Goal: Transaction & Acquisition: Book appointment/travel/reservation

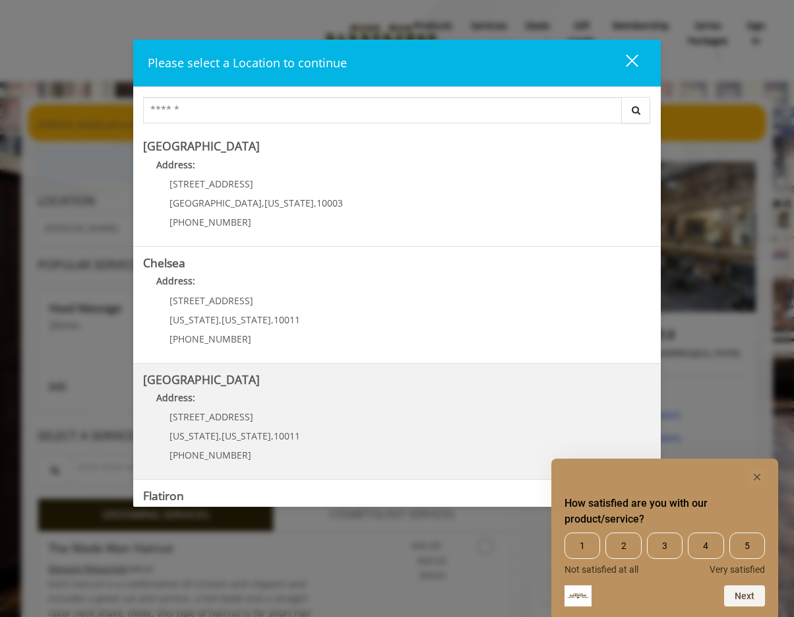
click at [288, 445] on div "[STREET_ADDRESS][US_STATE][US_STATE] (646) 850-0041" at bounding box center [225, 440] width 164 height 57
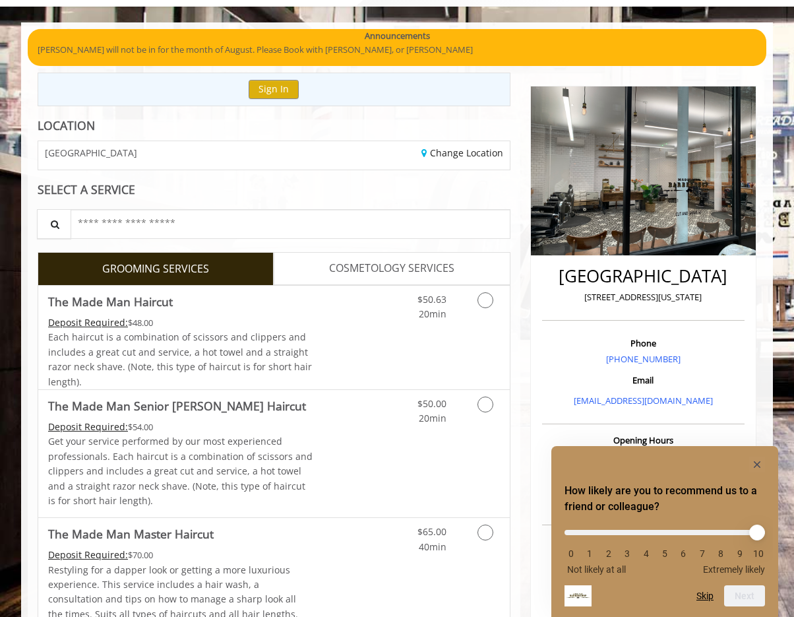
scroll to position [82, 0]
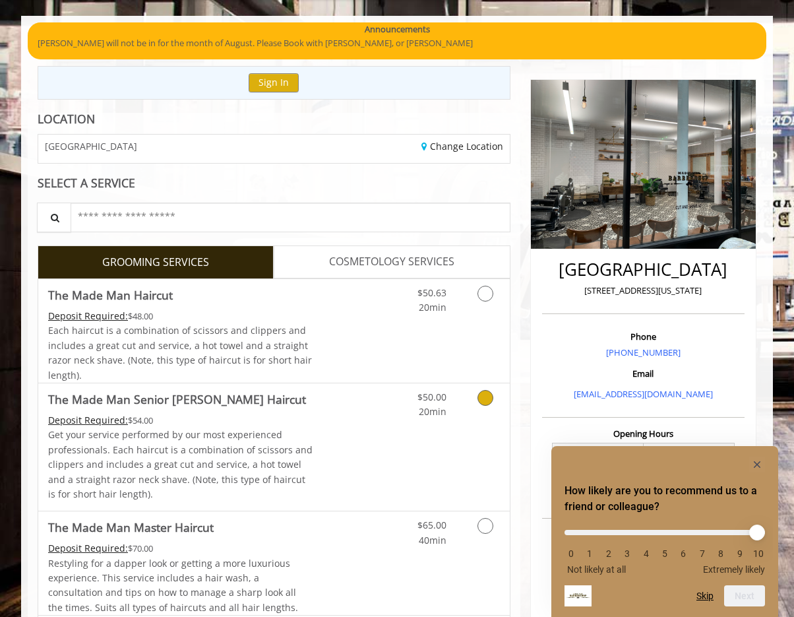
click at [448, 395] on div "$50.00 20min" at bounding box center [419, 401] width 75 height 36
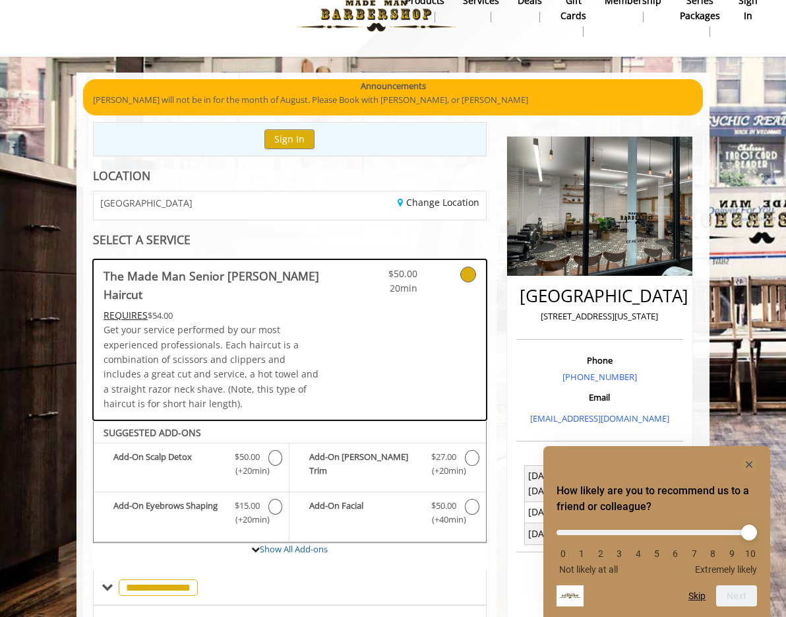
scroll to position [17, 0]
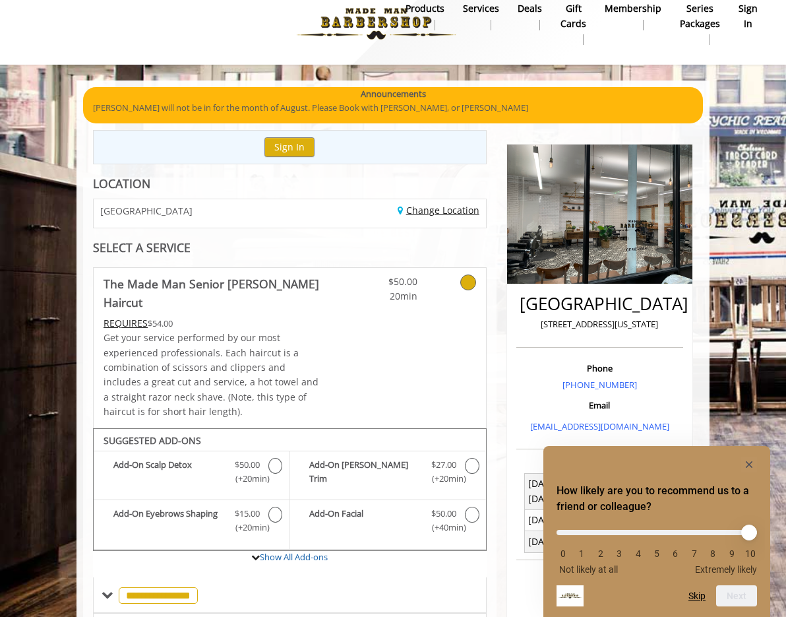
click at [463, 212] on link "Change Location" at bounding box center [439, 210] width 82 height 13
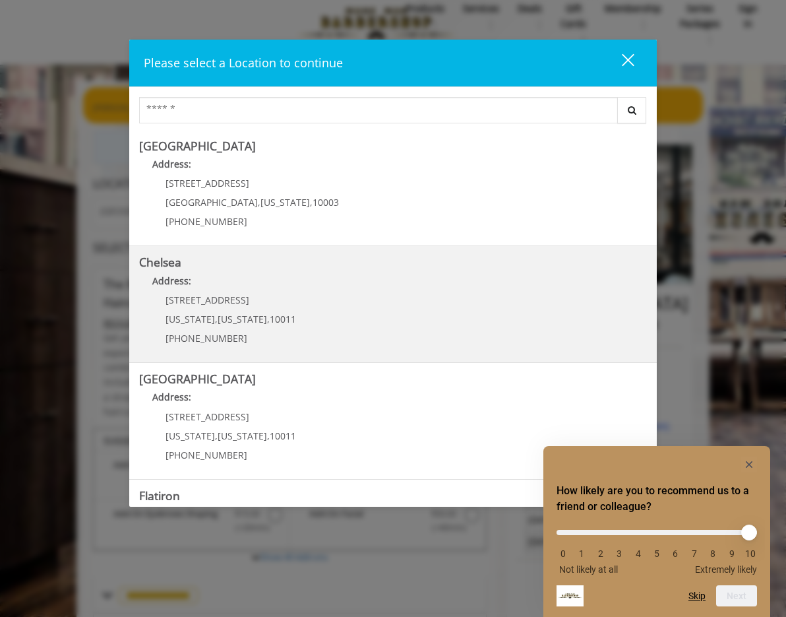
click at [400, 303] on link "Chelsea Address: [STREET_ADDRESS][US_STATE][US_STATE] (917) 639-3902" at bounding box center [393, 304] width 508 height 96
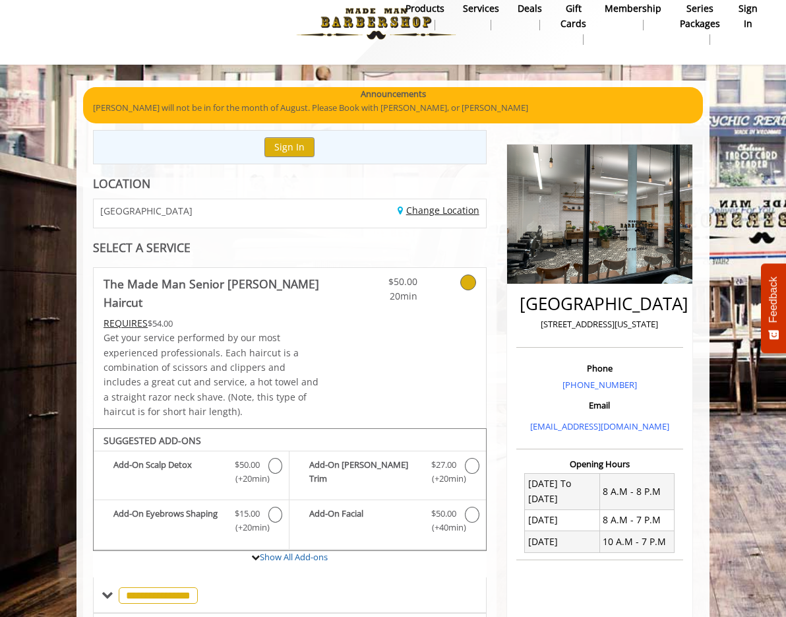
scroll to position [18, 0]
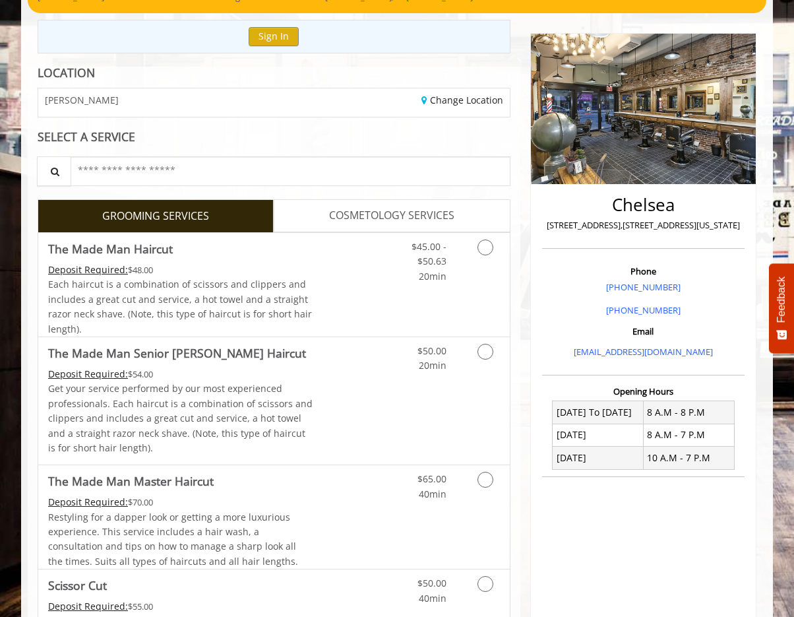
scroll to position [129, 0]
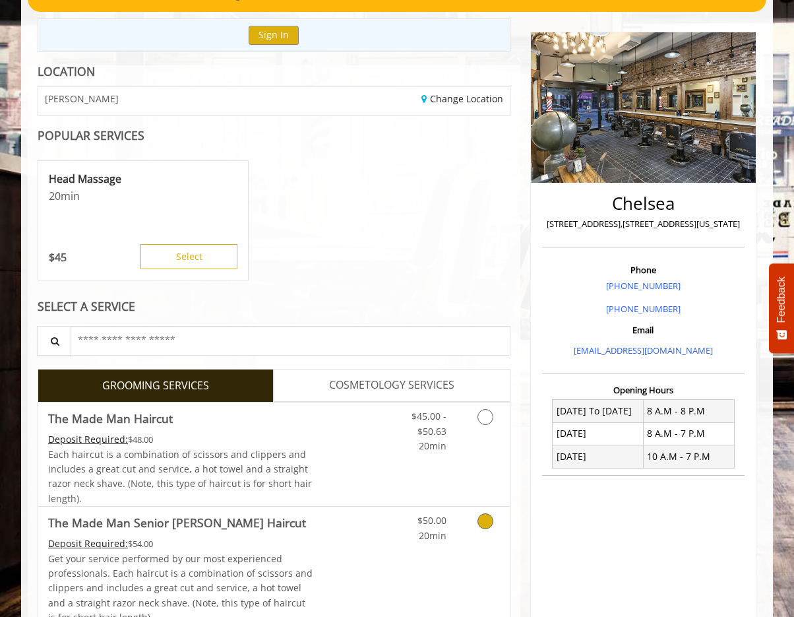
click at [392, 562] on div "$50.00 20min" at bounding box center [451, 570] width 118 height 127
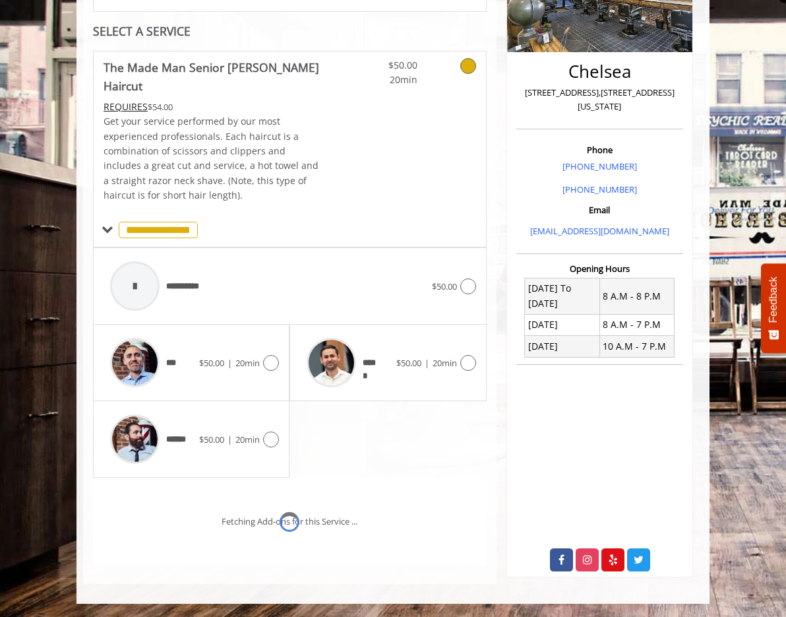
scroll to position [255, 0]
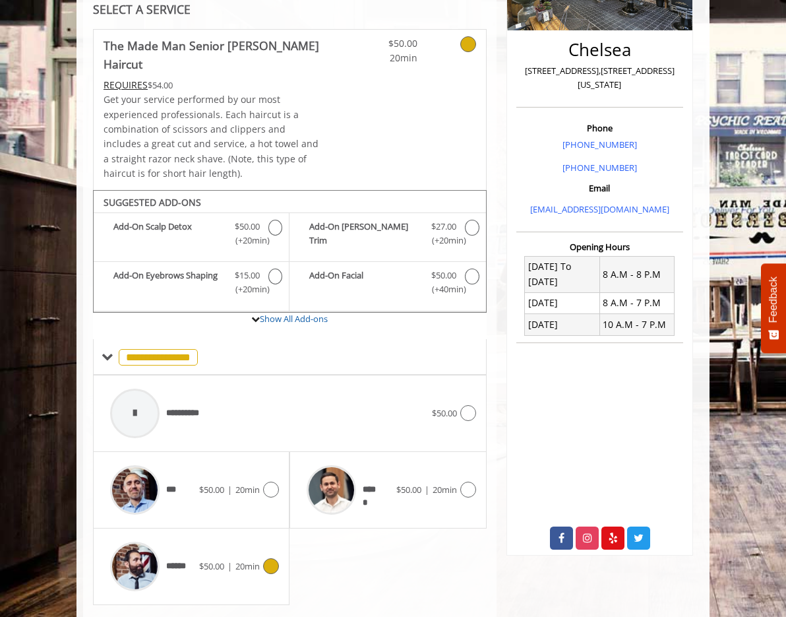
click at [171, 545] on div "******" at bounding box center [152, 566] width 96 height 63
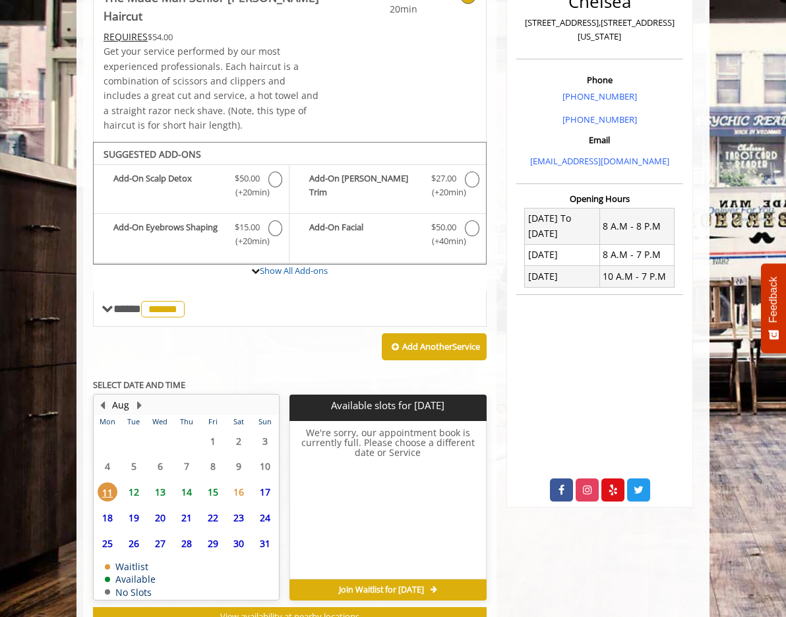
scroll to position [307, 0]
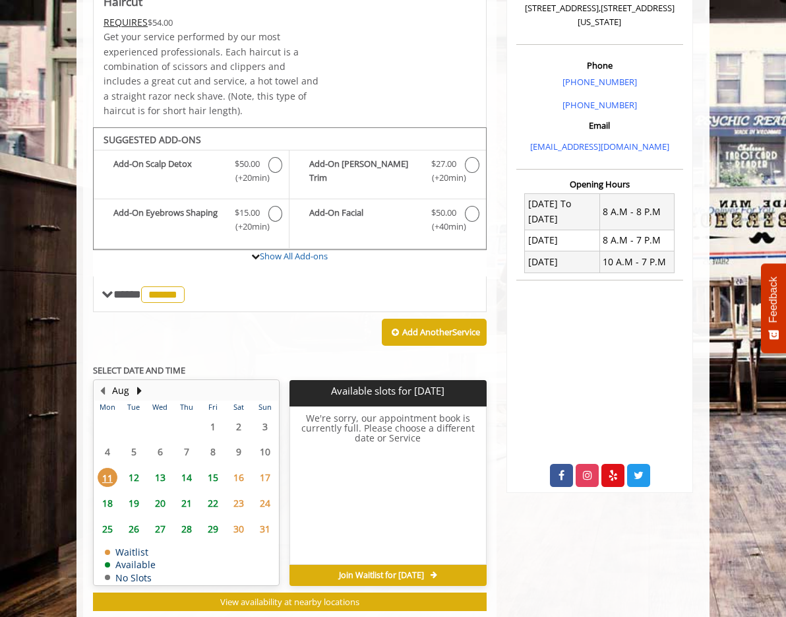
click at [121, 464] on td "12" at bounding box center [134, 477] width 26 height 26
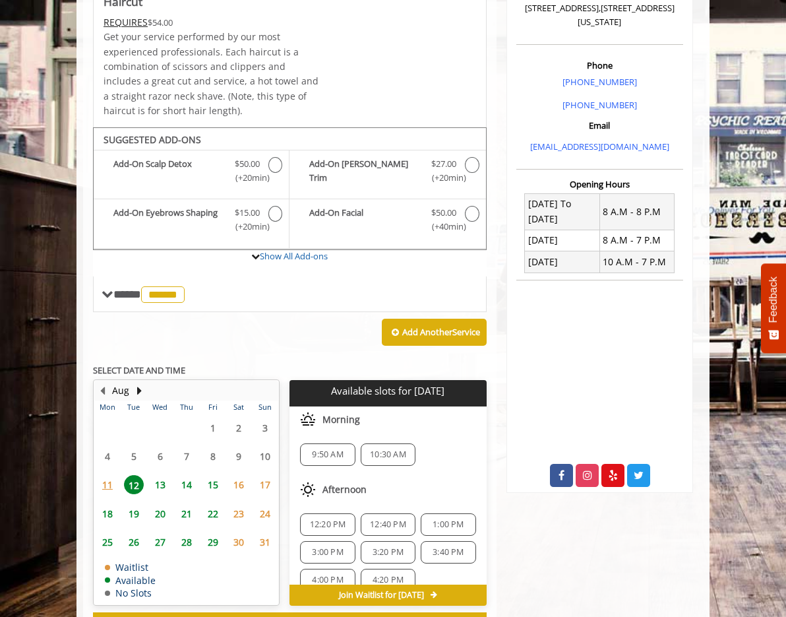
scroll to position [338, 0]
